Goal: Task Accomplishment & Management: Manage account settings

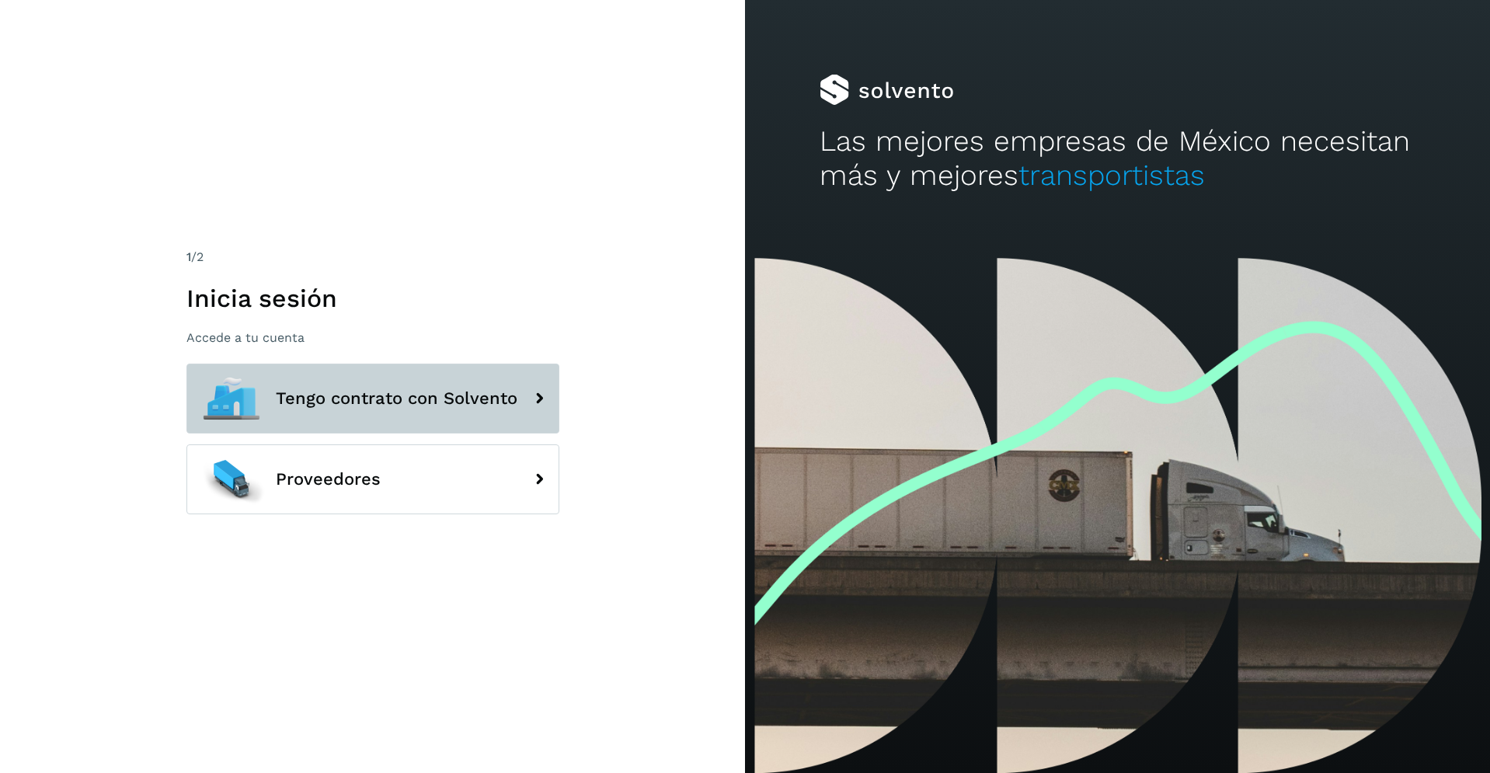
click at [416, 410] on button "Tengo contrato con Solvento" at bounding box center [372, 399] width 373 height 70
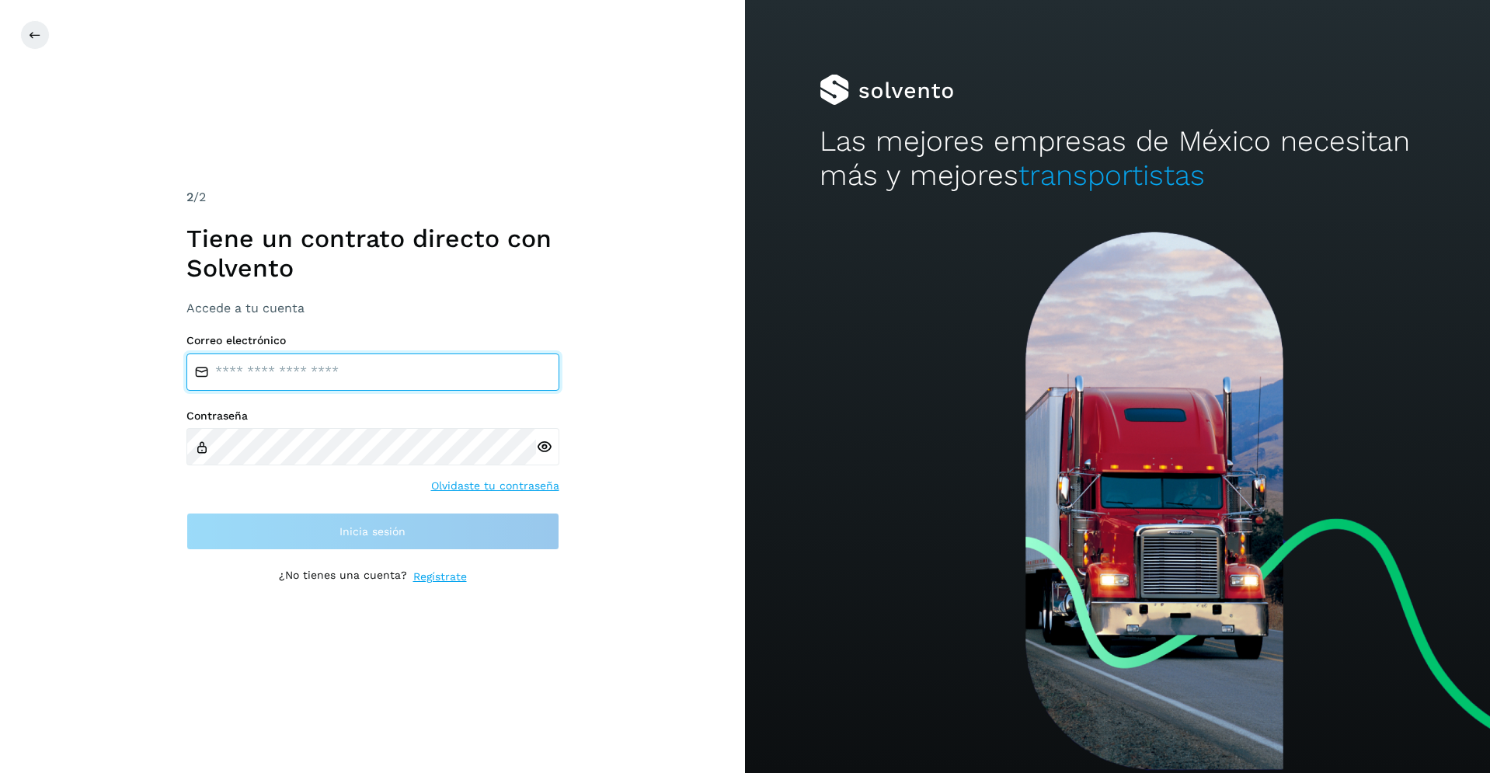
type input "**********"
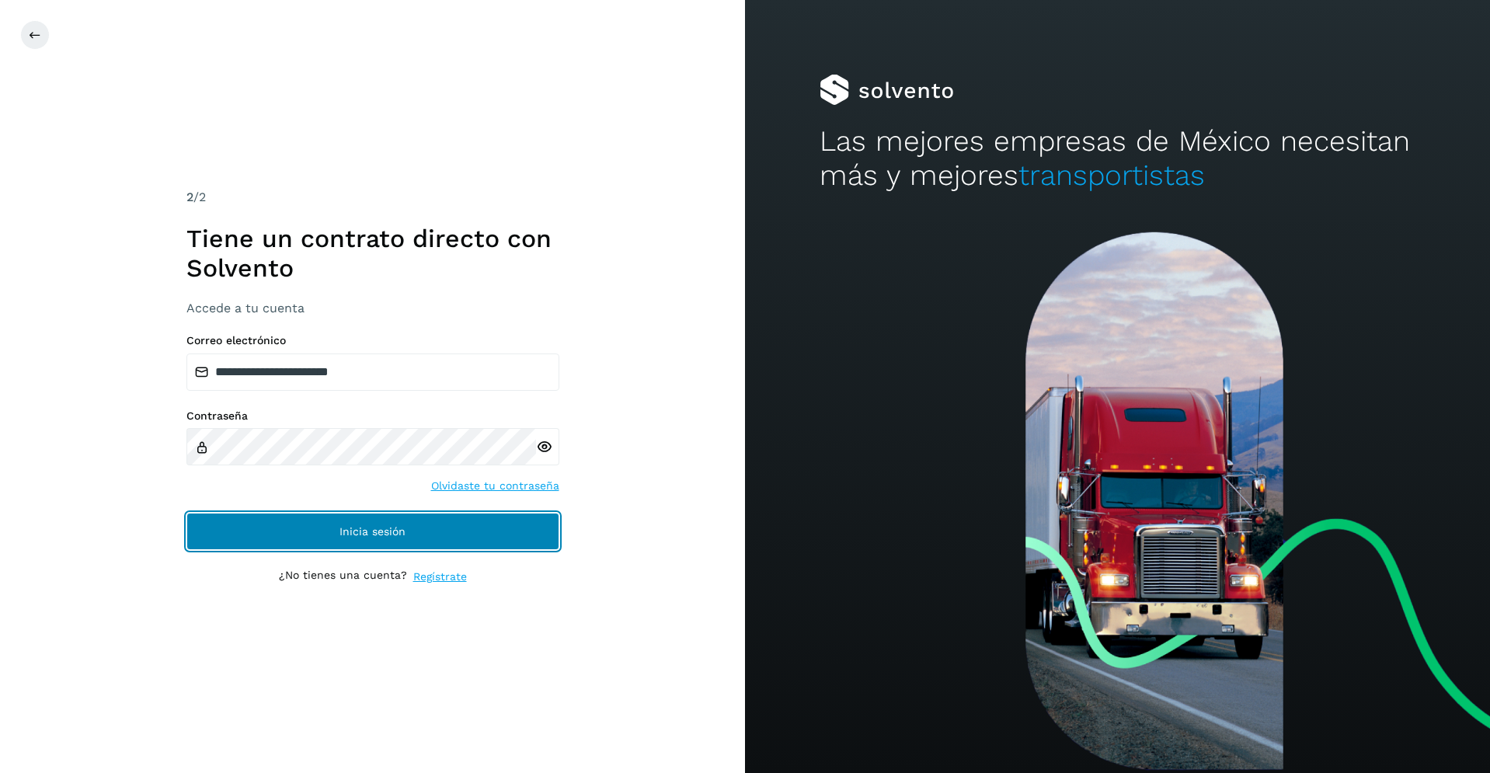
click at [372, 524] on button "Inicia sesión" at bounding box center [372, 531] width 373 height 37
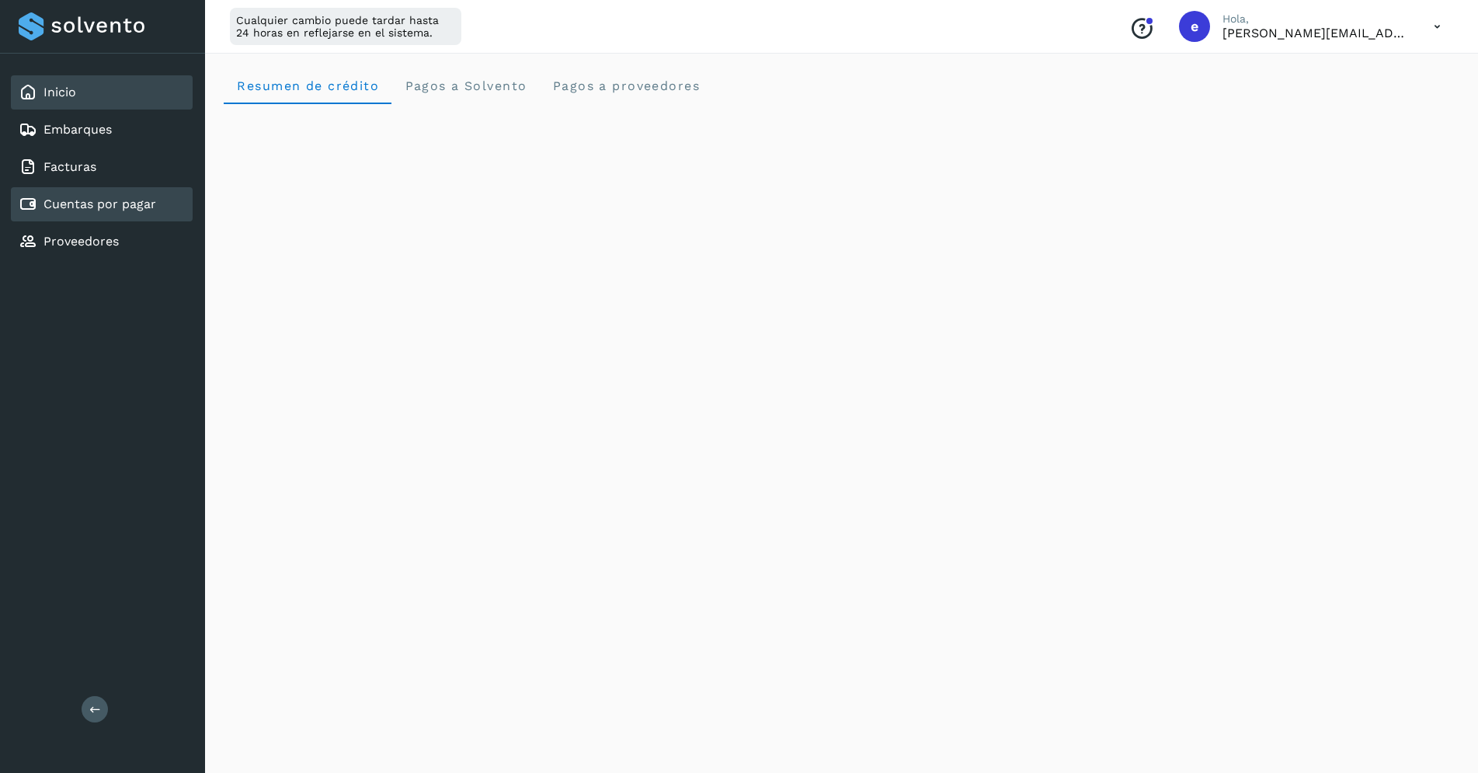
click at [125, 210] on link "Cuentas por pagar" at bounding box center [99, 204] width 113 height 15
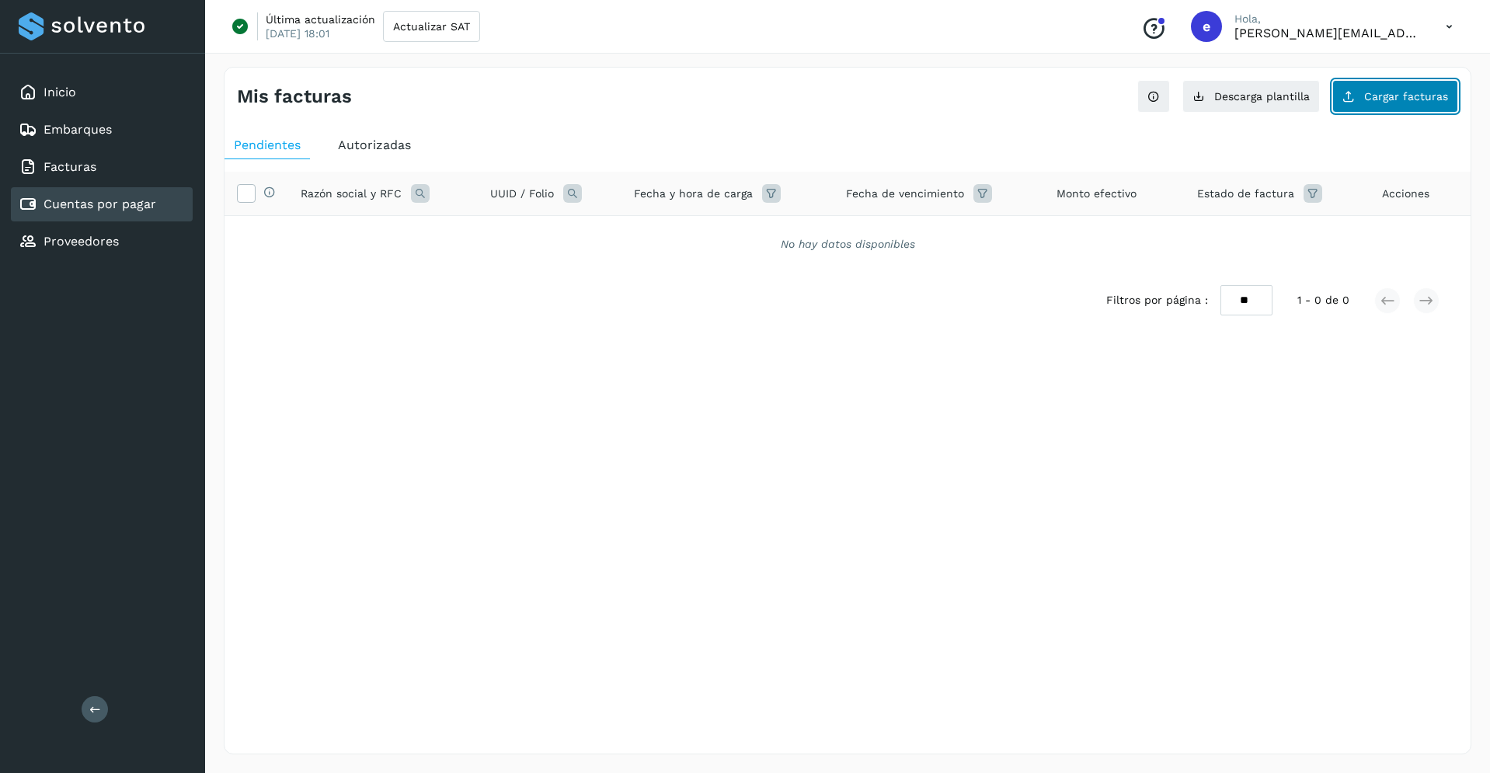
click at [1409, 96] on span "Cargar facturas" at bounding box center [1406, 96] width 84 height 11
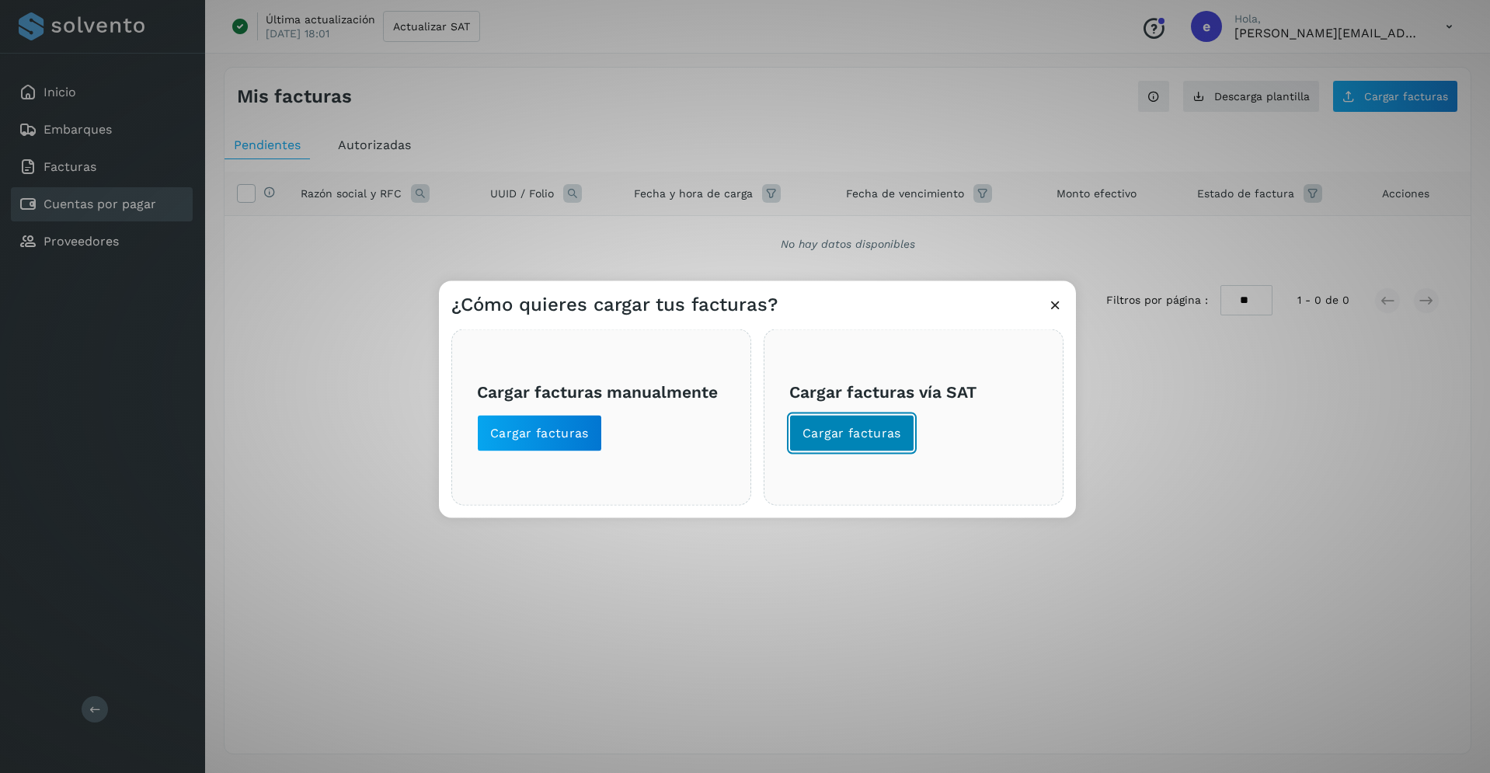
click at [821, 434] on span "Cargar facturas" at bounding box center [851, 432] width 99 height 17
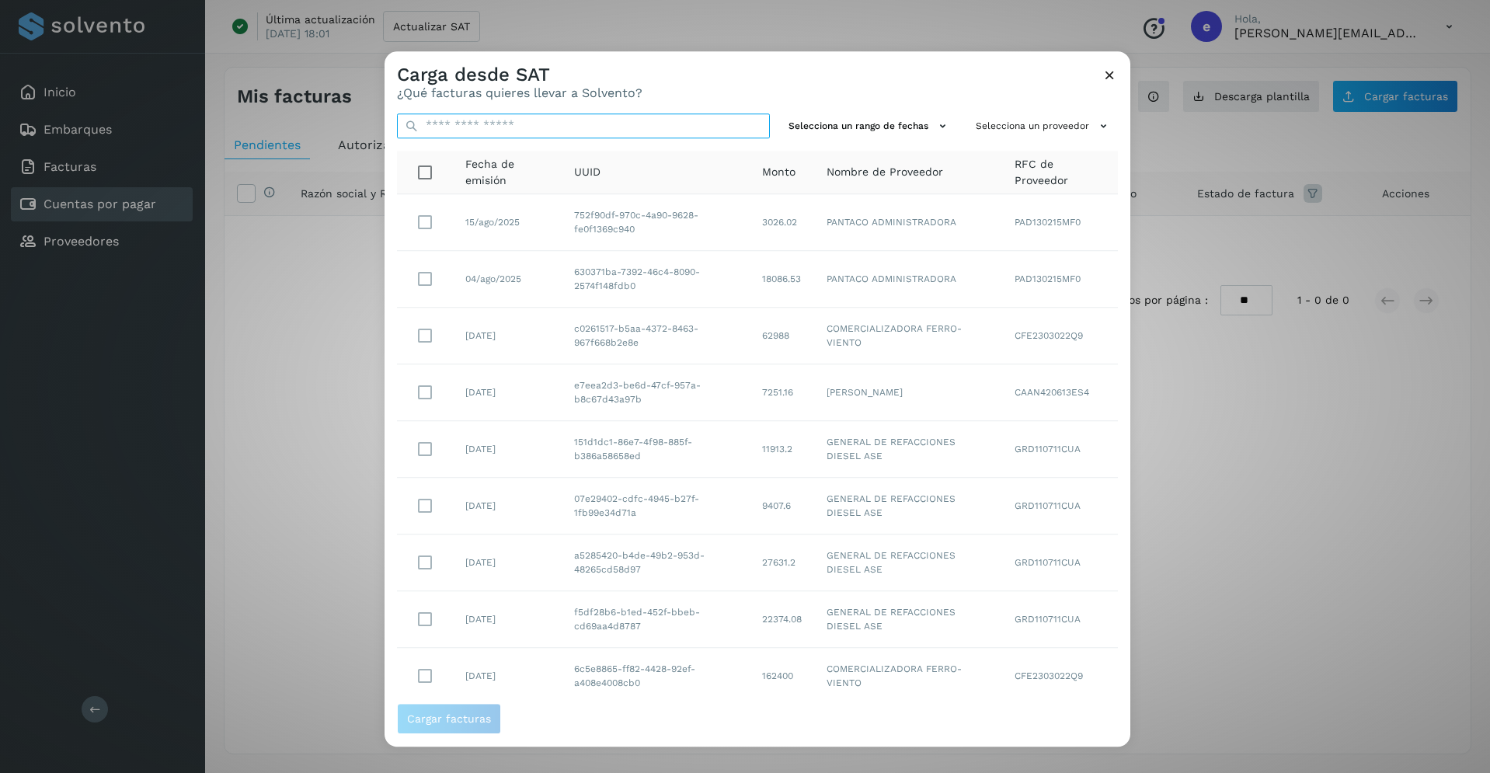
click at [614, 124] on input "text" at bounding box center [583, 125] width 373 height 25
type input "*"
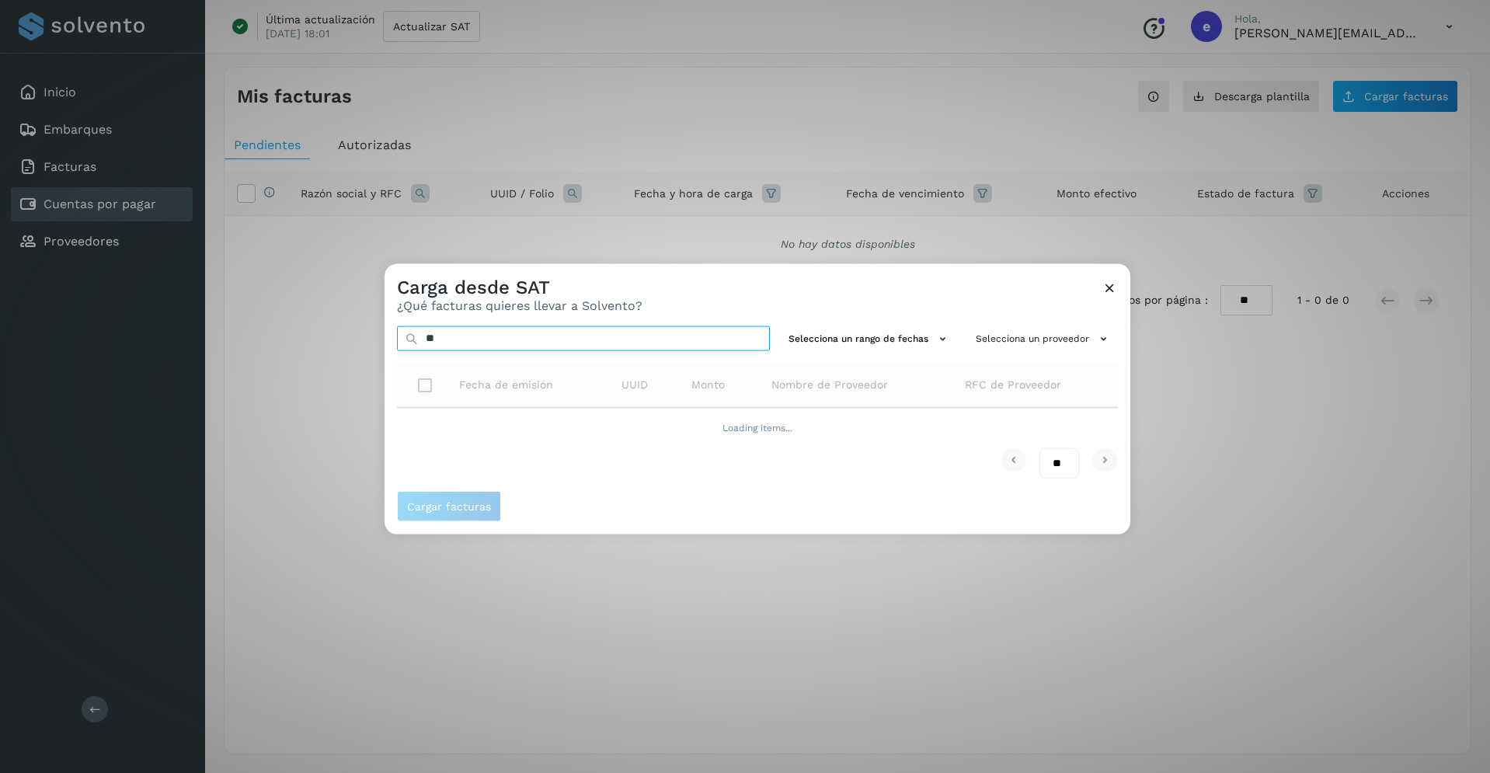
type input "*"
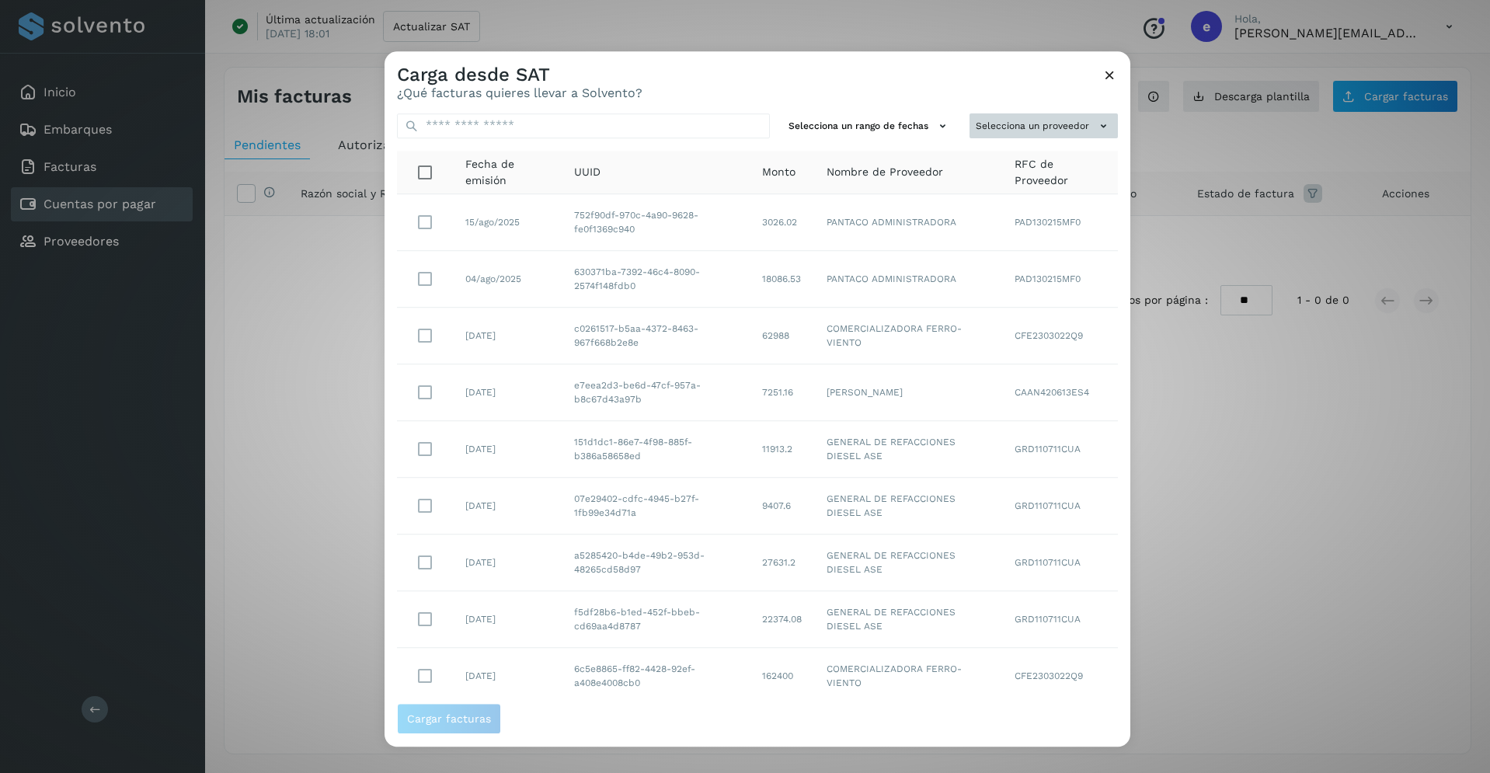
click at [1075, 128] on button "Selecciona un proveedor" at bounding box center [1043, 126] width 148 height 26
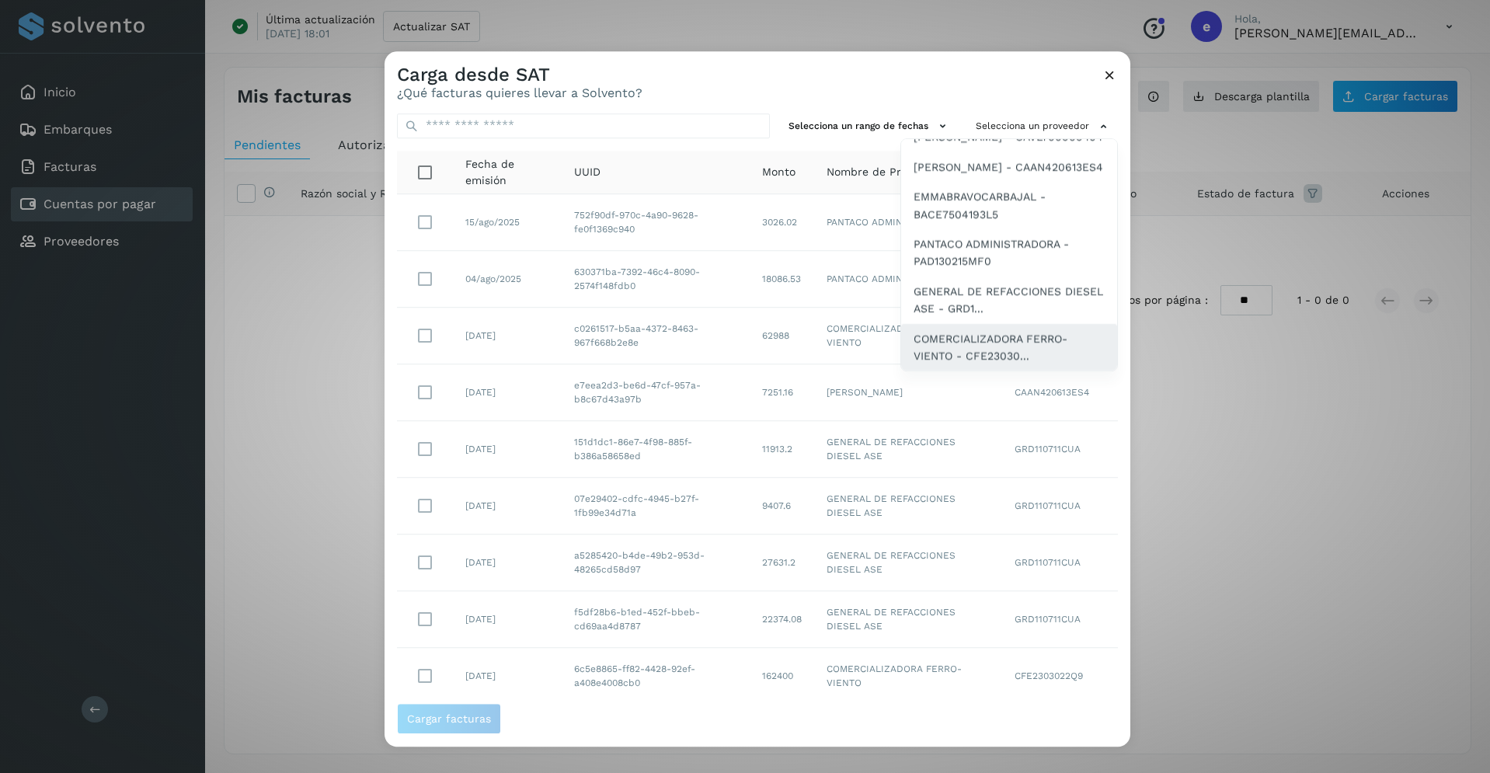
scroll to position [133, 0]
click at [988, 352] on span "COMERCIALIZADORA FERRO-VIENTO - CFE23030..." at bounding box center [1008, 347] width 191 height 35
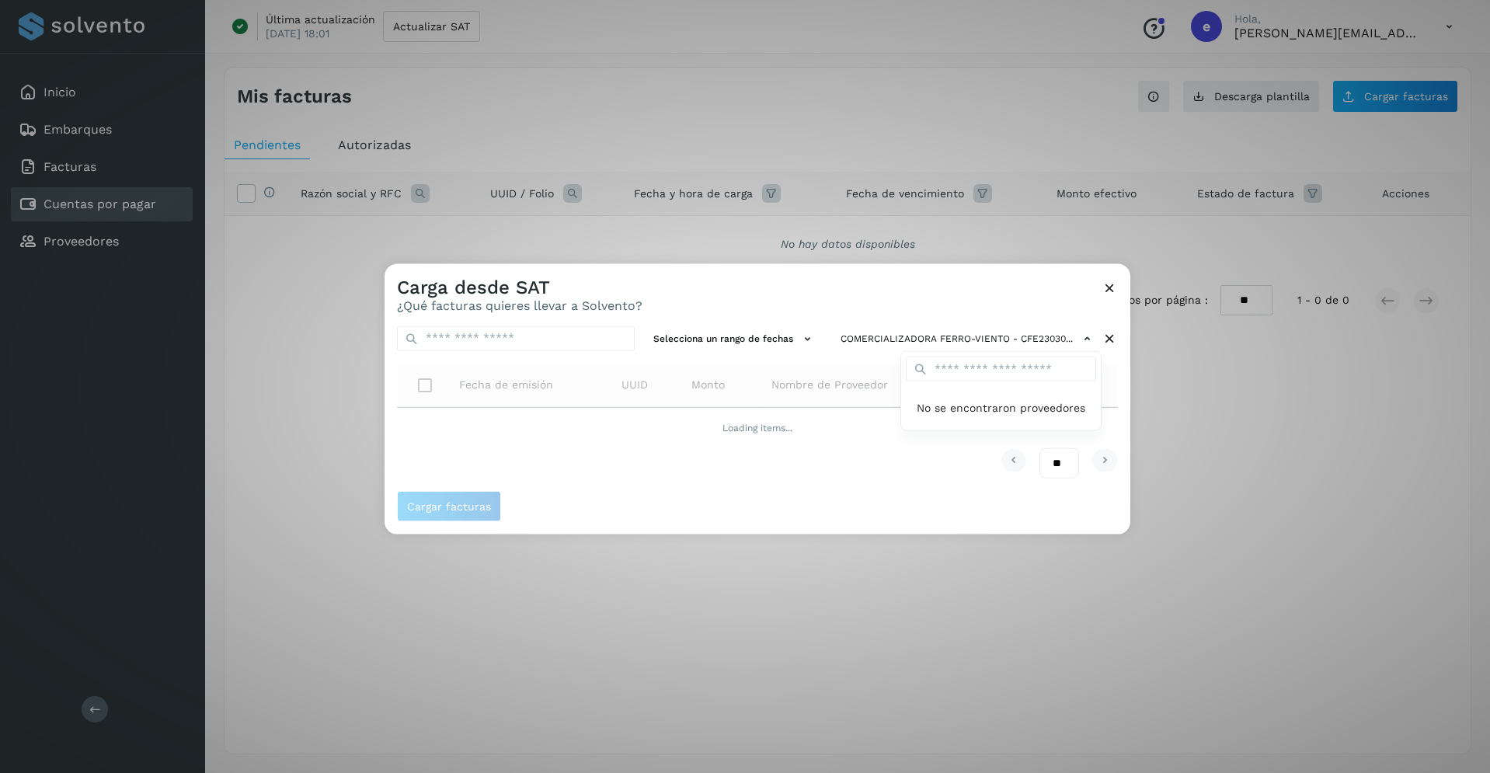
scroll to position [0, 0]
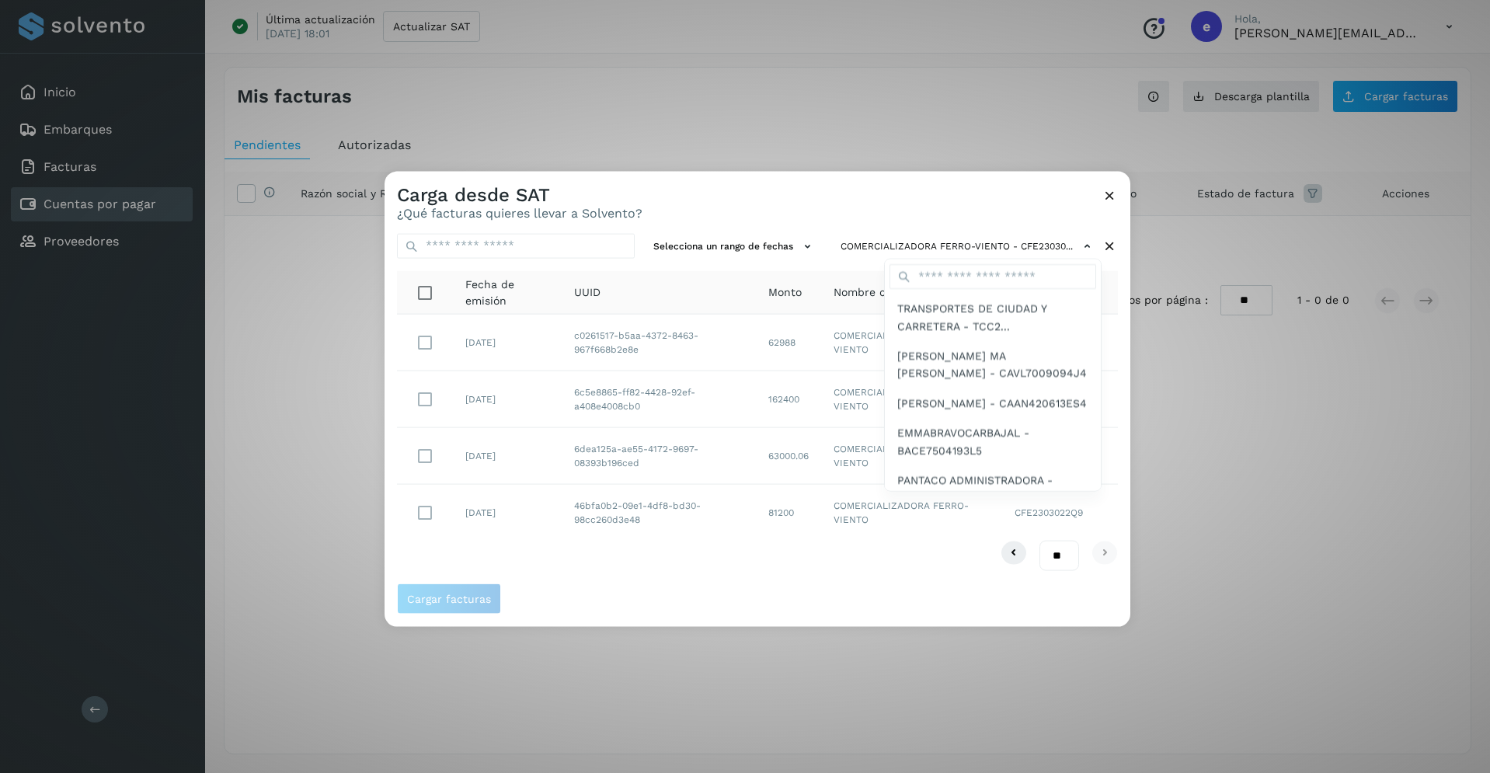
click at [891, 611] on div at bounding box center [1129, 557] width 1490 height 773
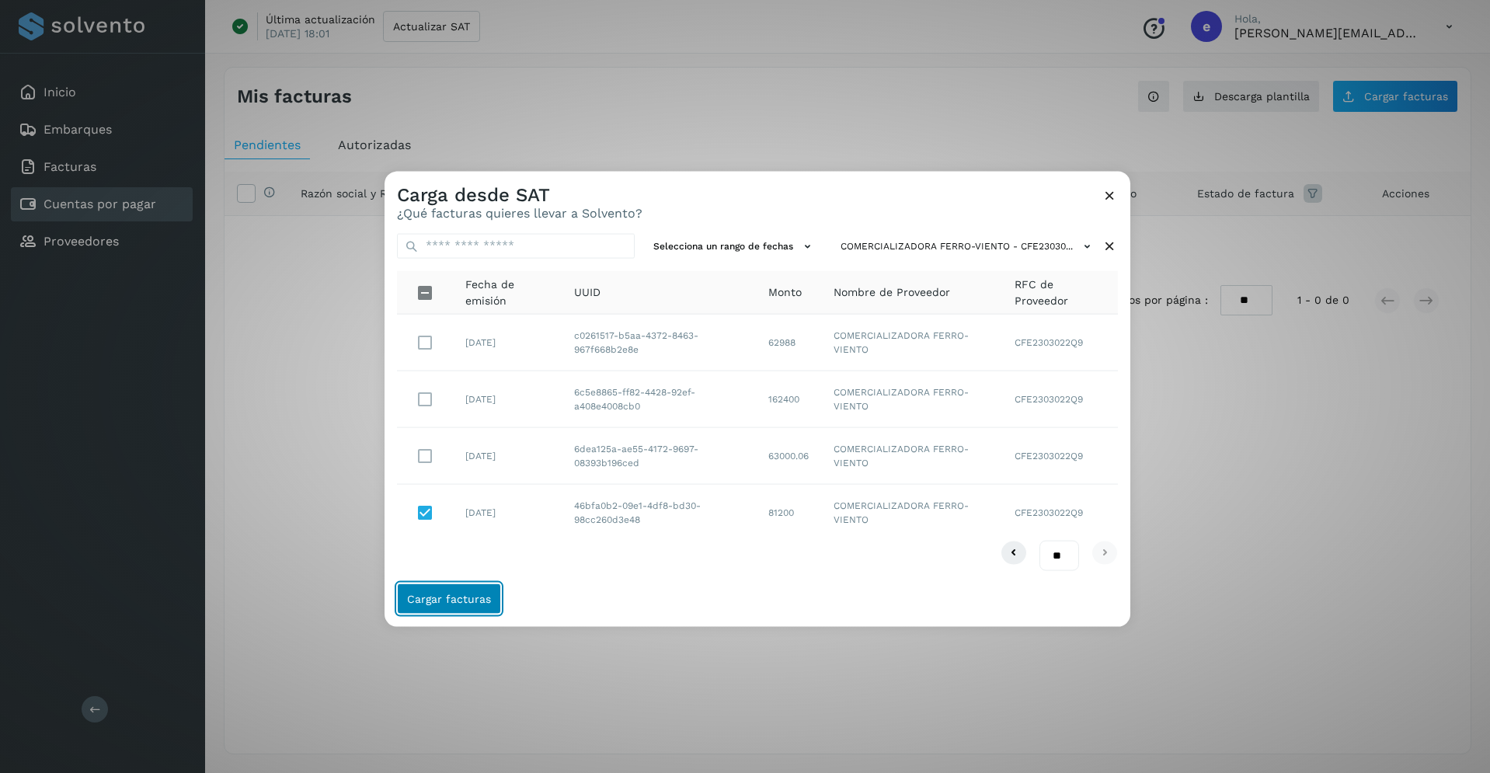
click at [472, 605] on button "Cargar facturas" at bounding box center [449, 598] width 104 height 31
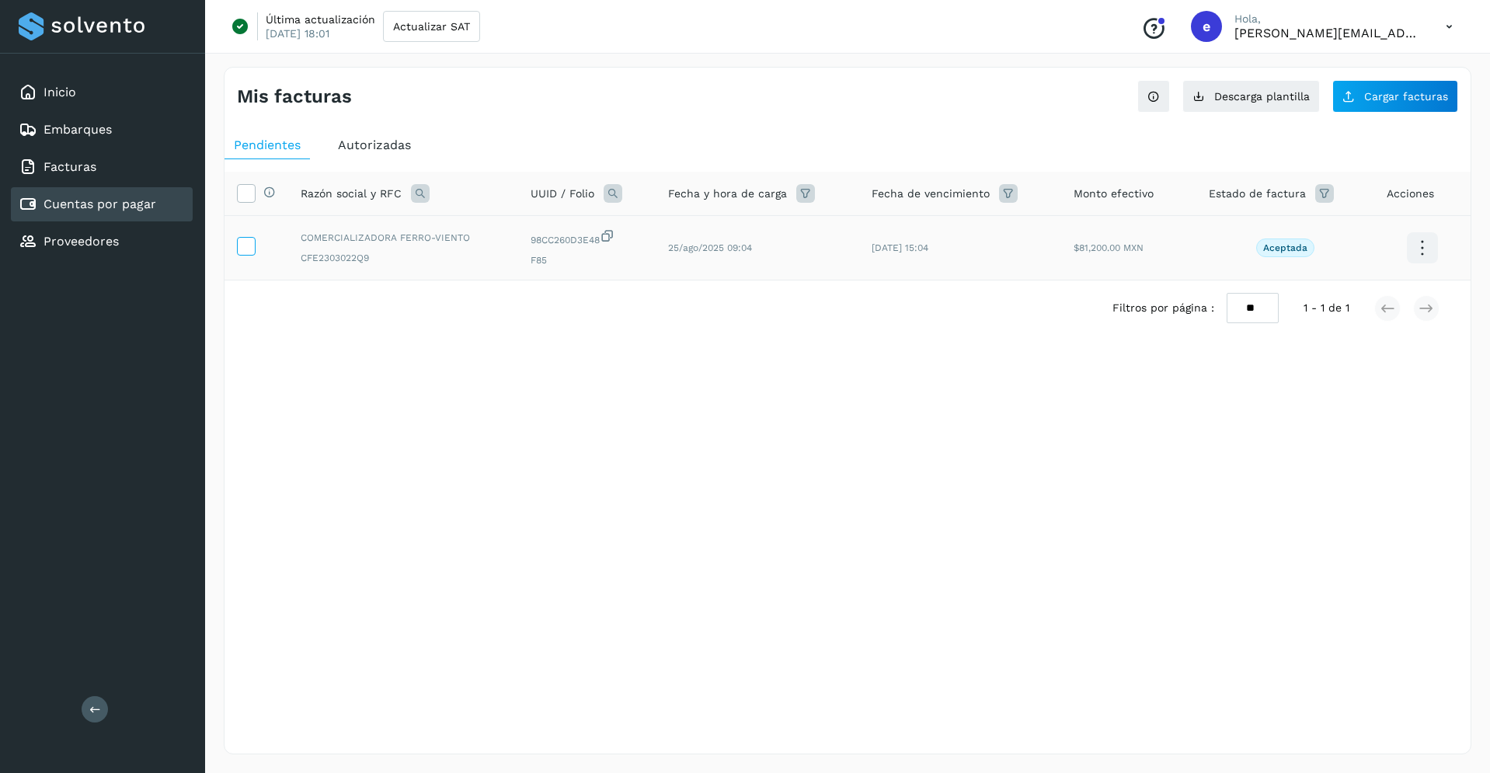
click at [242, 248] on icon at bounding box center [246, 245] width 16 height 16
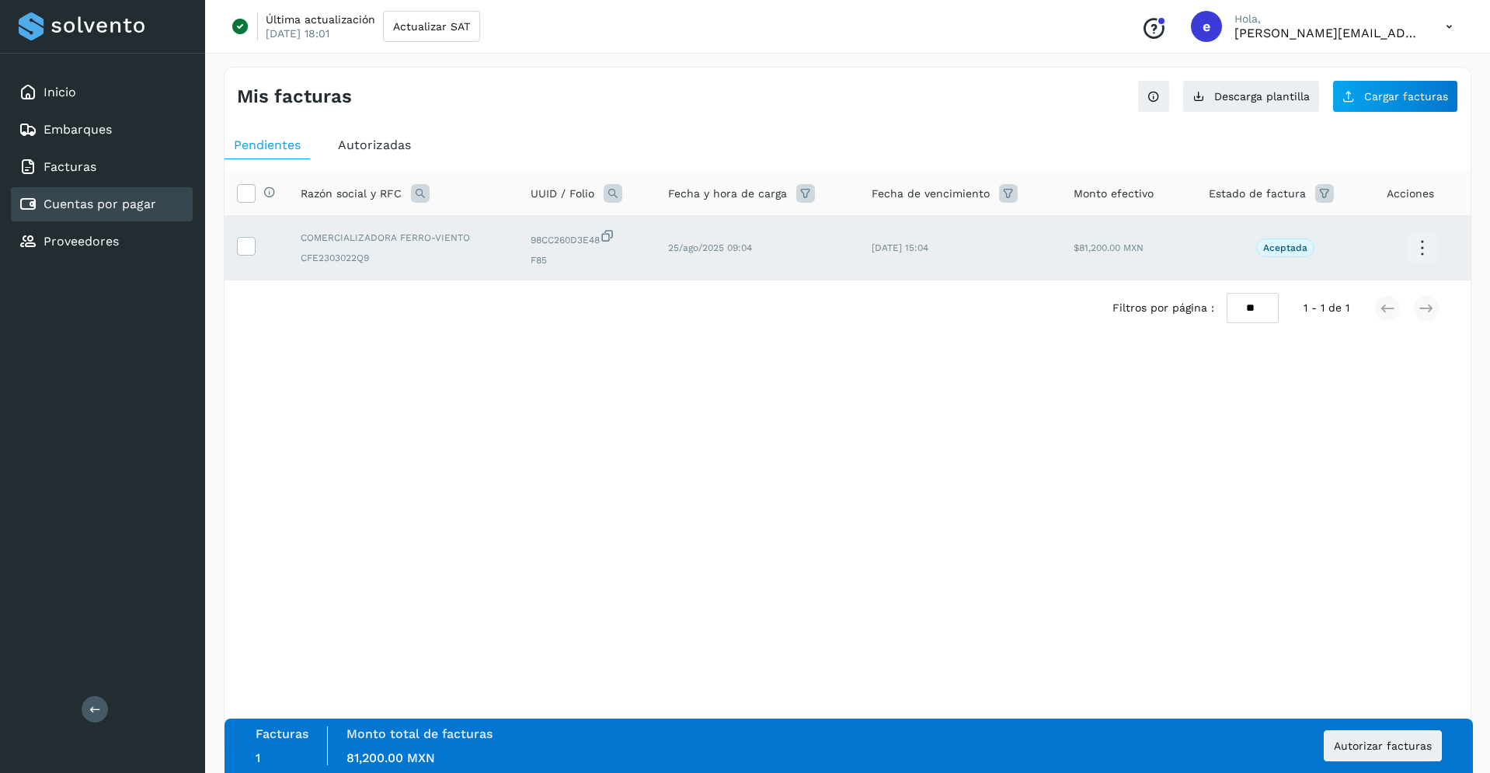
click at [1425, 259] on icon at bounding box center [1422, 248] width 37 height 37
click at [794, 450] on div at bounding box center [745, 386] width 1490 height 773
click at [1358, 743] on span "Autorizar facturas" at bounding box center [1383, 745] width 98 height 11
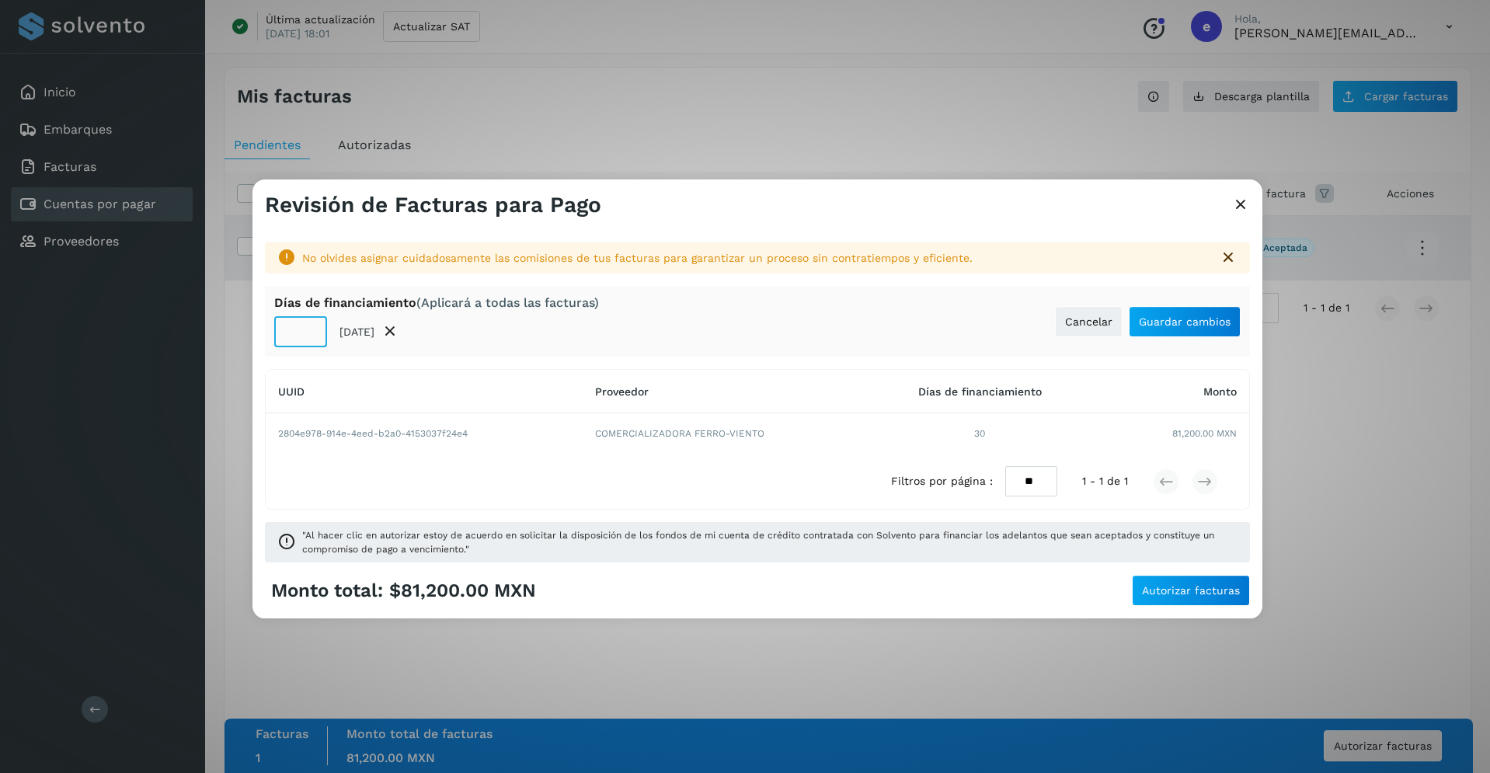
type input "**"
click at [310, 326] on input "**" at bounding box center [300, 331] width 53 height 31
click at [1219, 314] on button "Guardar cambios" at bounding box center [1185, 321] width 112 height 31
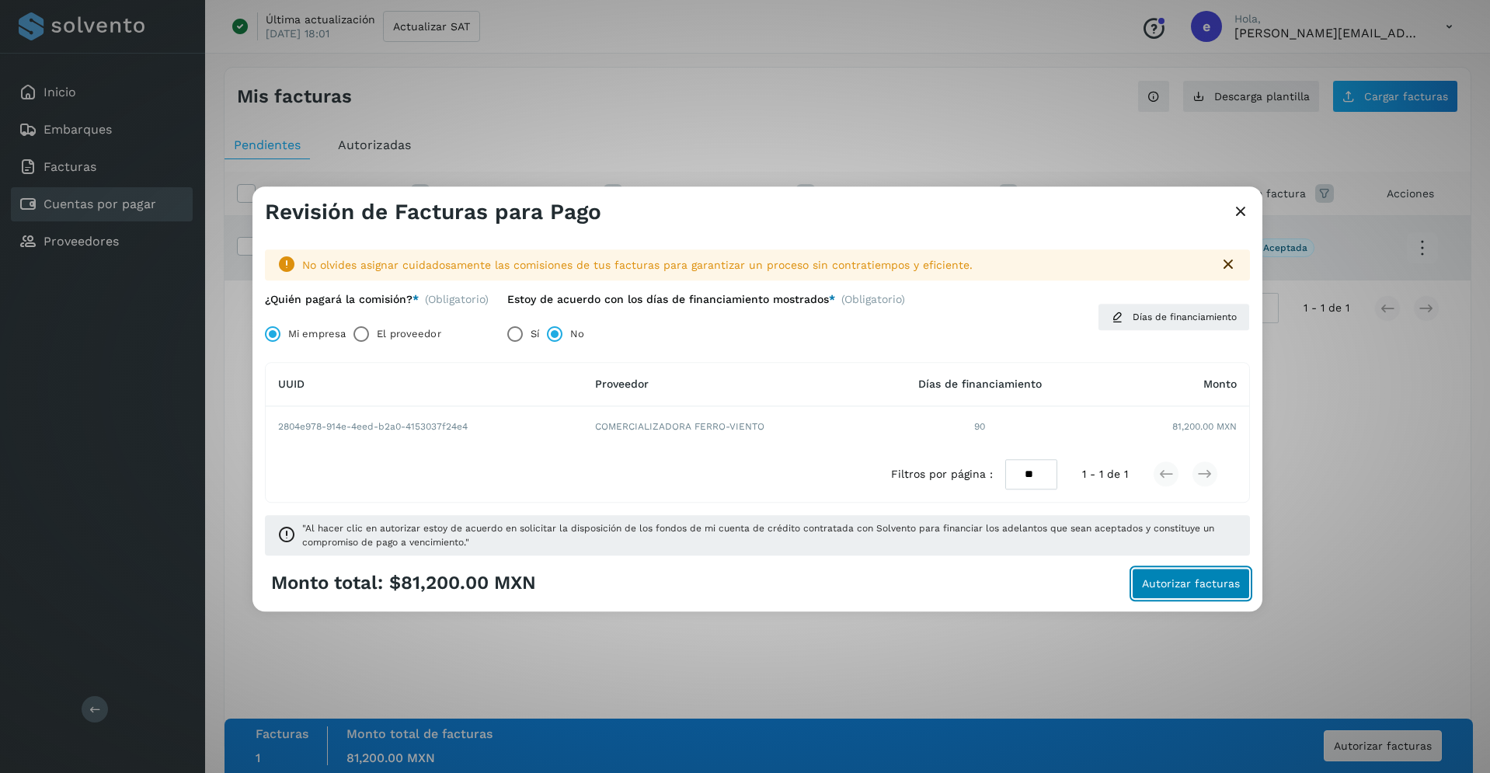
click at [1207, 588] on span "Autorizar facturas" at bounding box center [1191, 583] width 98 height 11
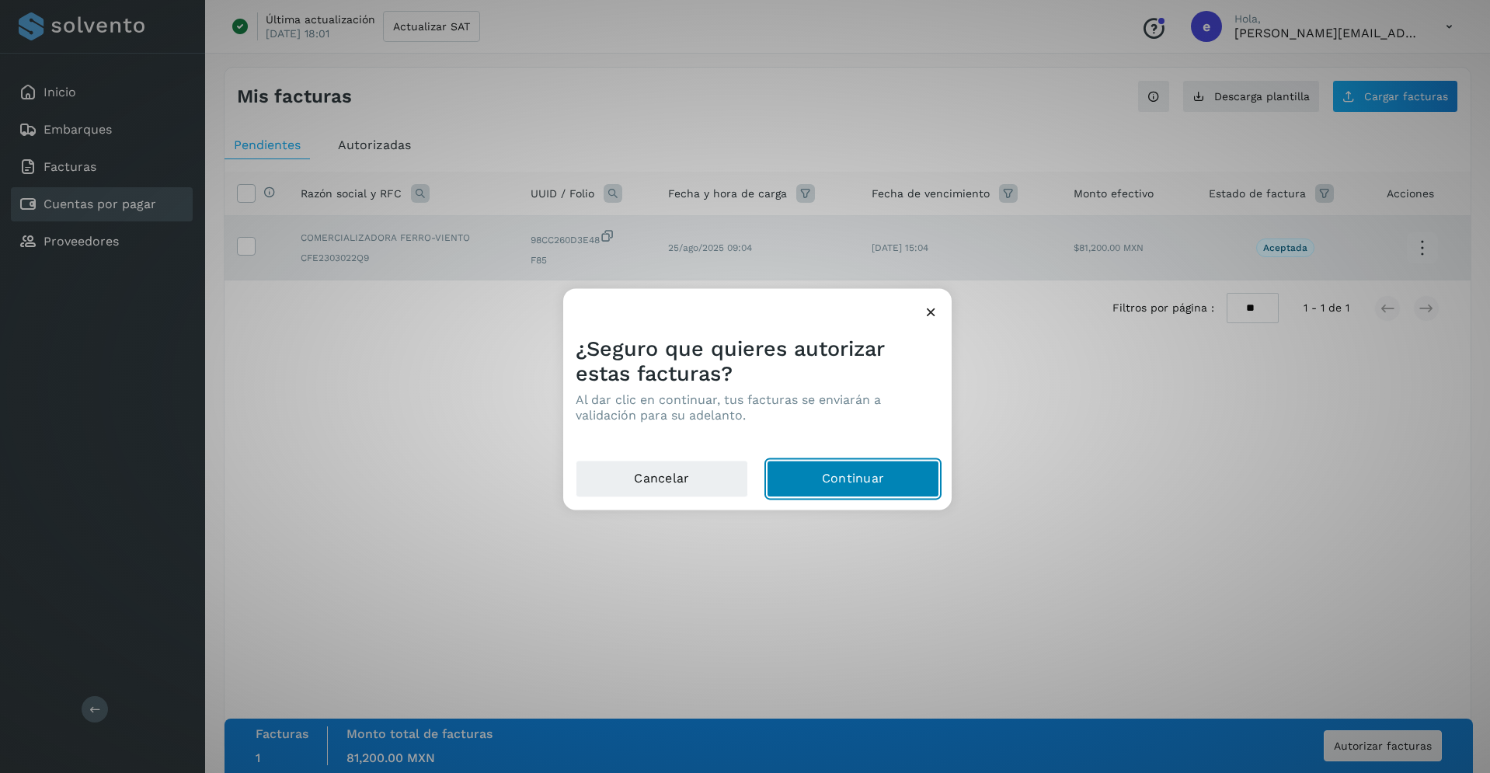
click at [877, 486] on button "Continuar" at bounding box center [853, 478] width 172 height 37
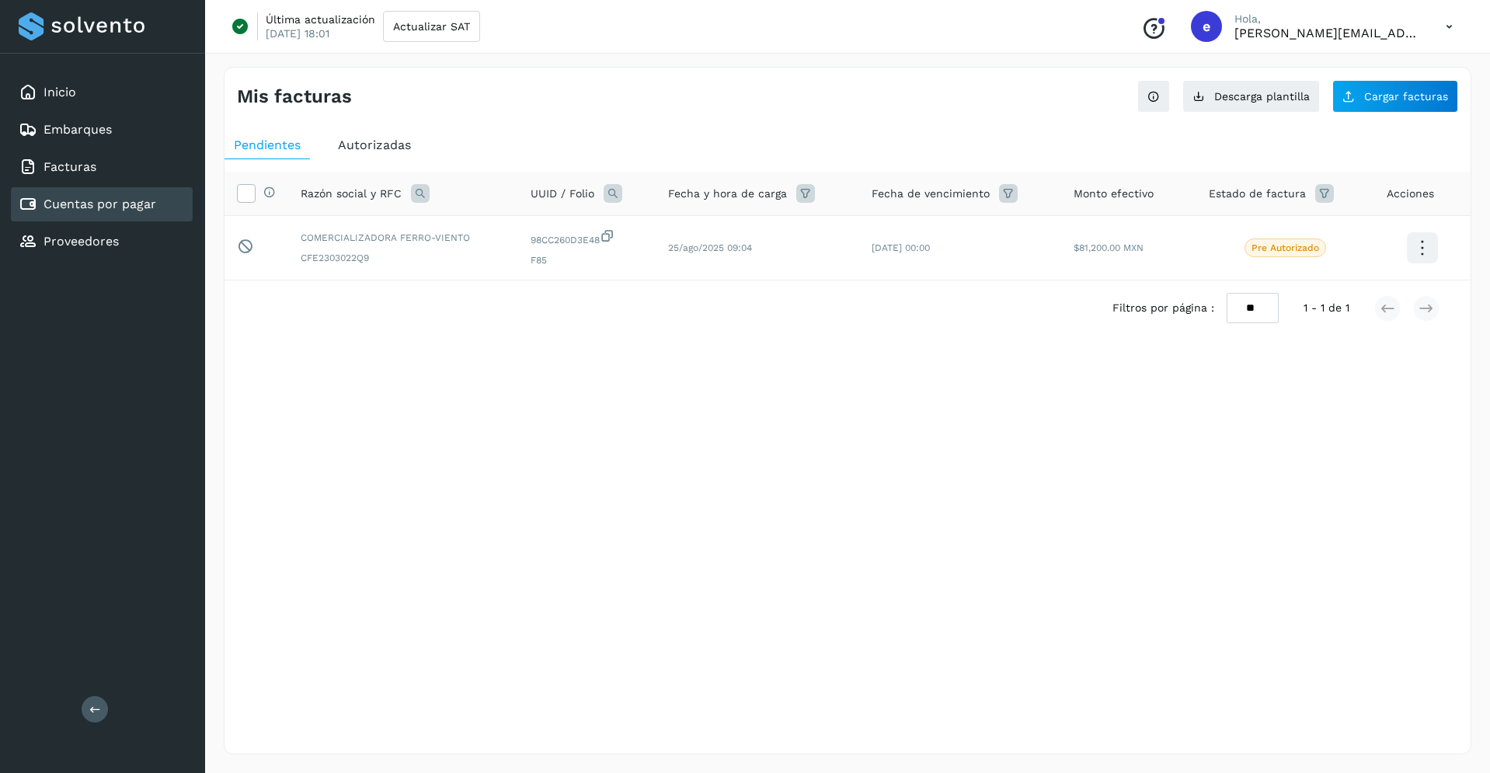
click at [1450, 26] on icon at bounding box center [1449, 27] width 32 height 32
click at [1362, 101] on div "Cerrar sesión" at bounding box center [1371, 100] width 185 height 30
